Goal: Information Seeking & Learning: Learn about a topic

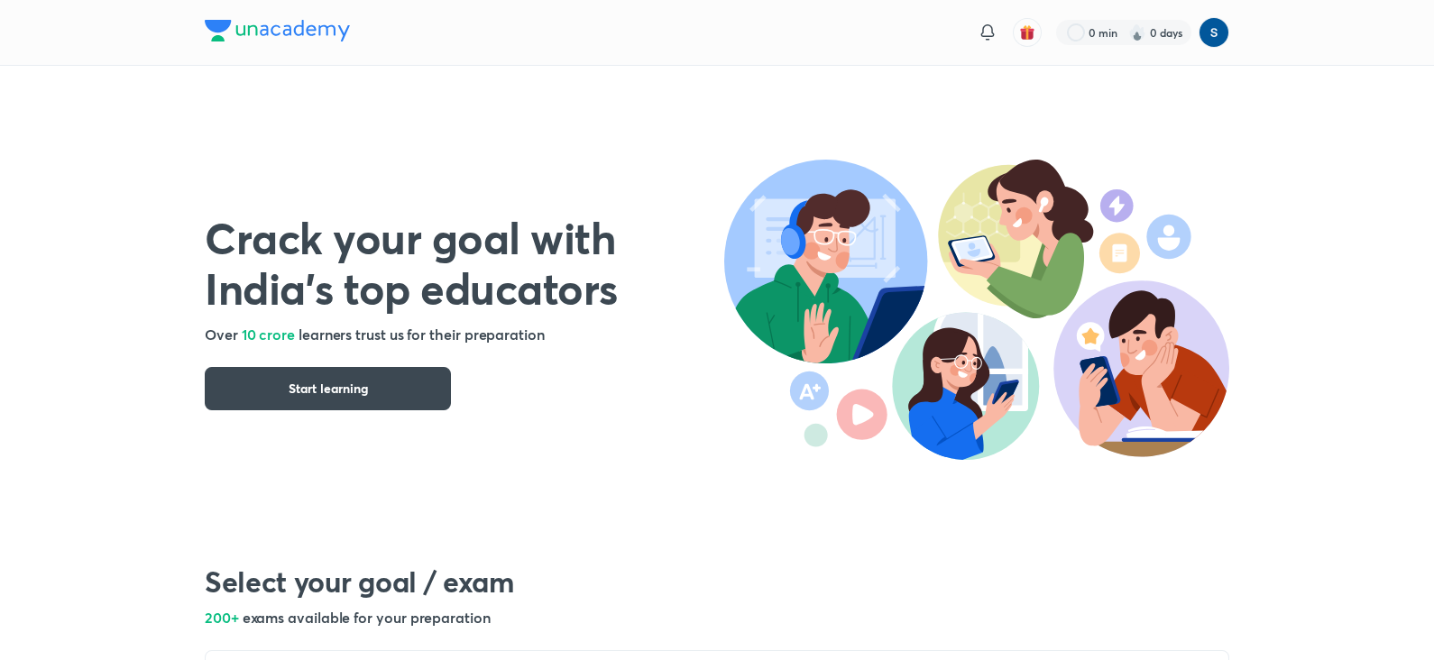
click at [327, 40] on img at bounding box center [277, 31] width 145 height 22
click at [316, 29] on img at bounding box center [277, 31] width 145 height 22
click at [307, 41] on img at bounding box center [277, 31] width 145 height 22
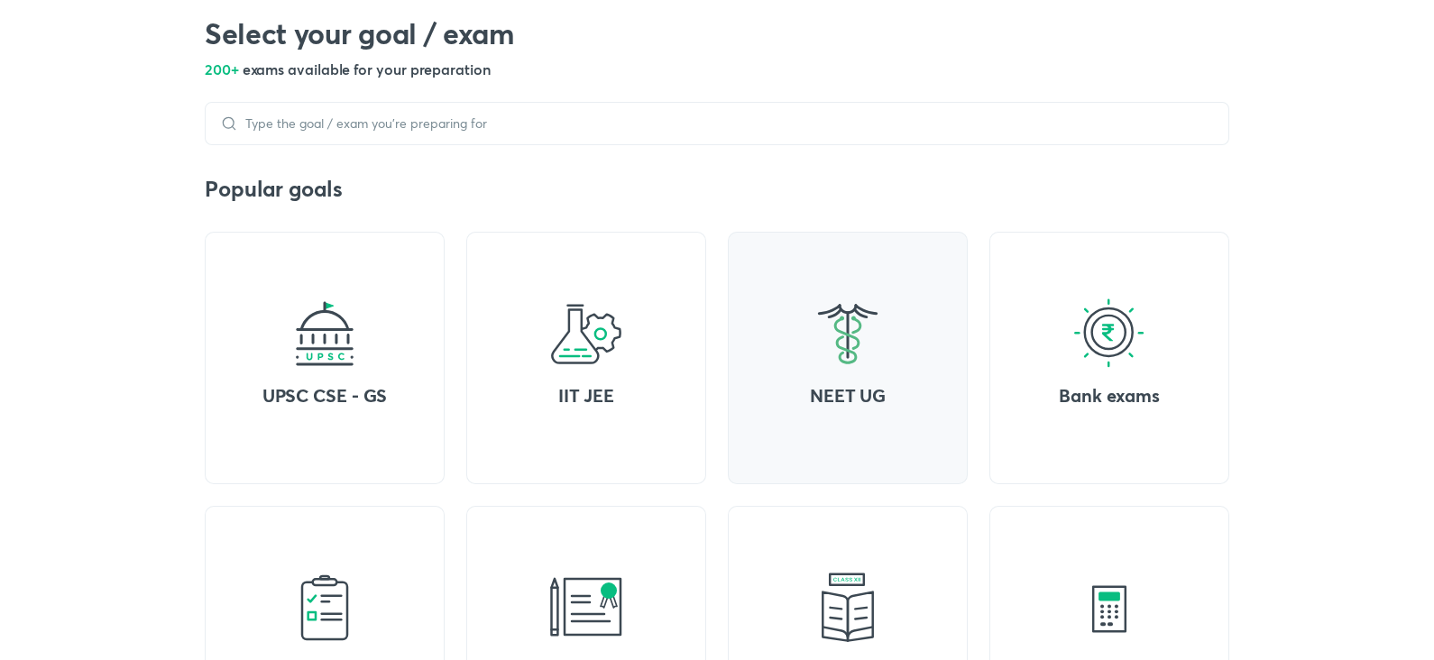
scroll to position [564, 0]
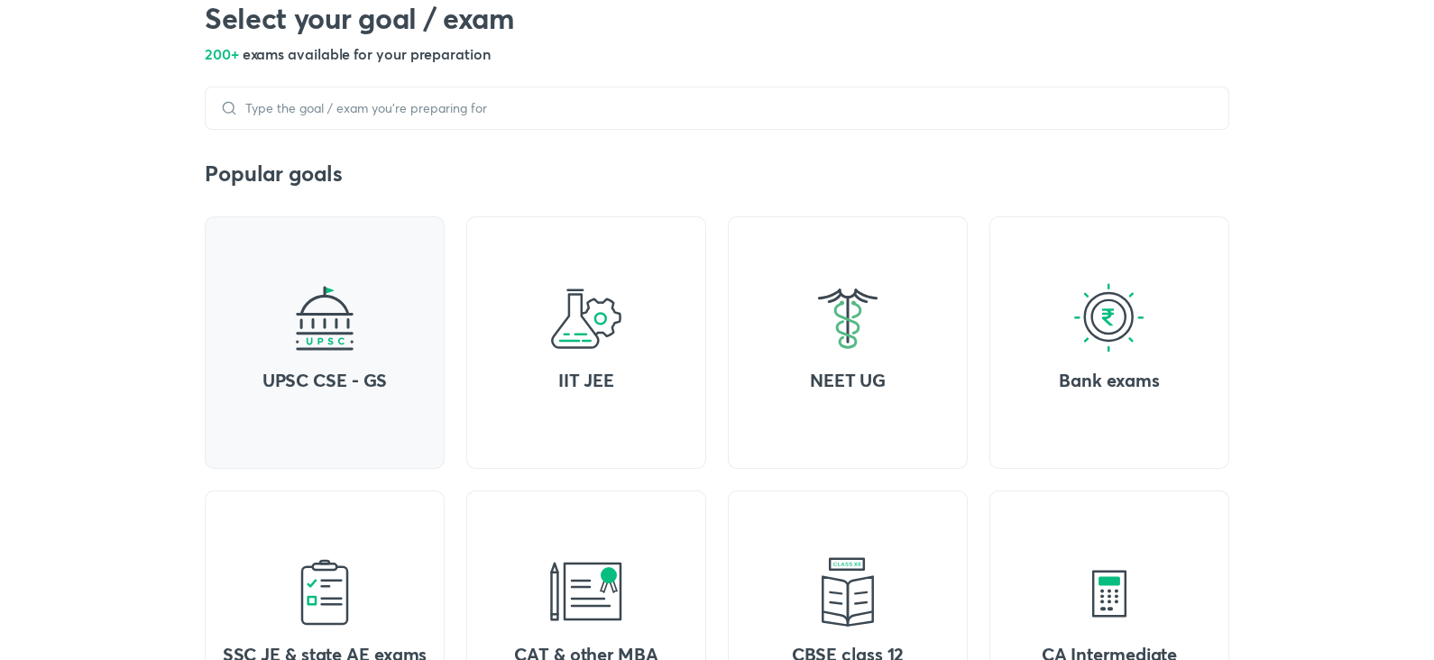
click at [352, 328] on img at bounding box center [325, 318] width 72 height 72
